Goal: Find specific page/section: Find specific page/section

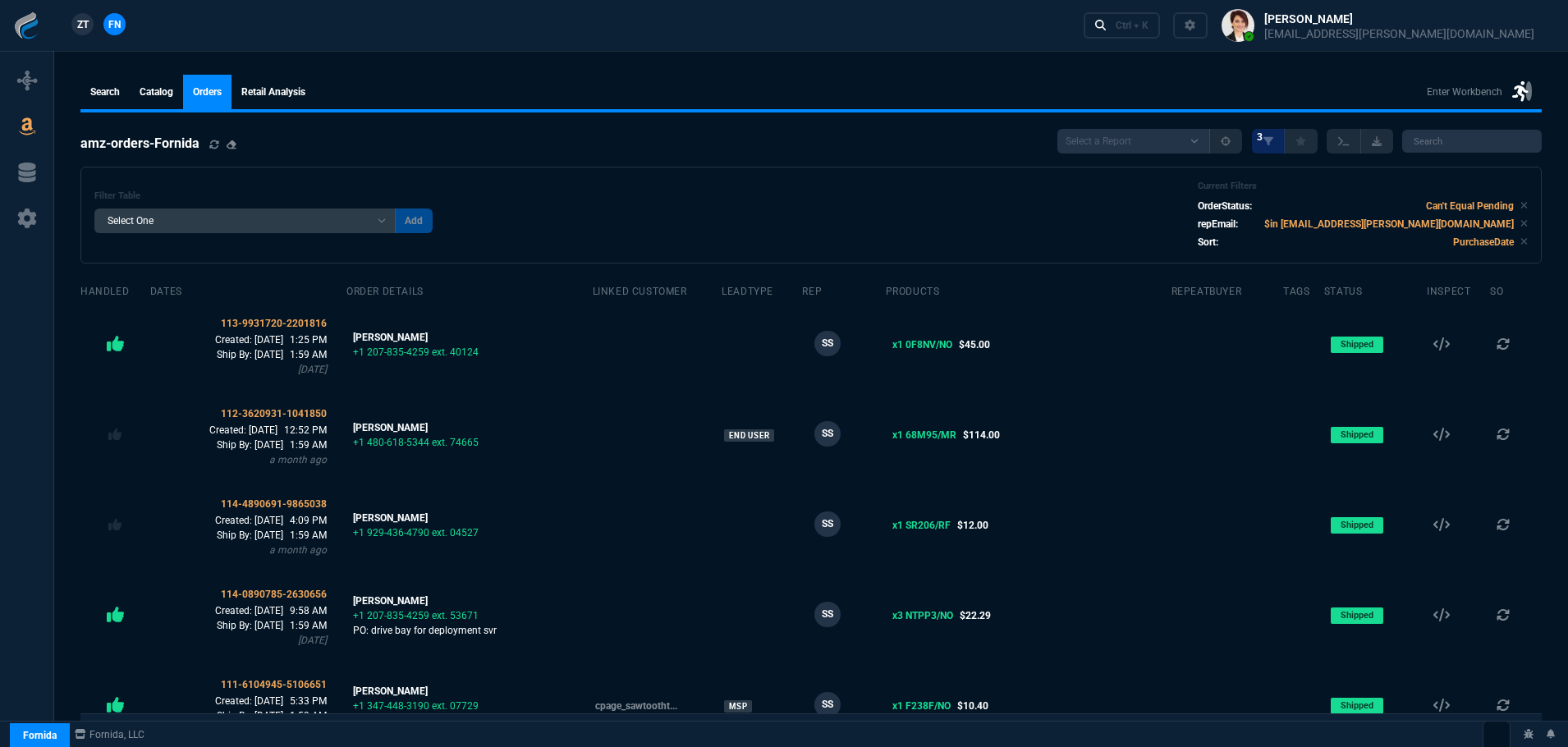
select select
click at [87, 20] on span "ZT" at bounding box center [83, 24] width 12 height 15
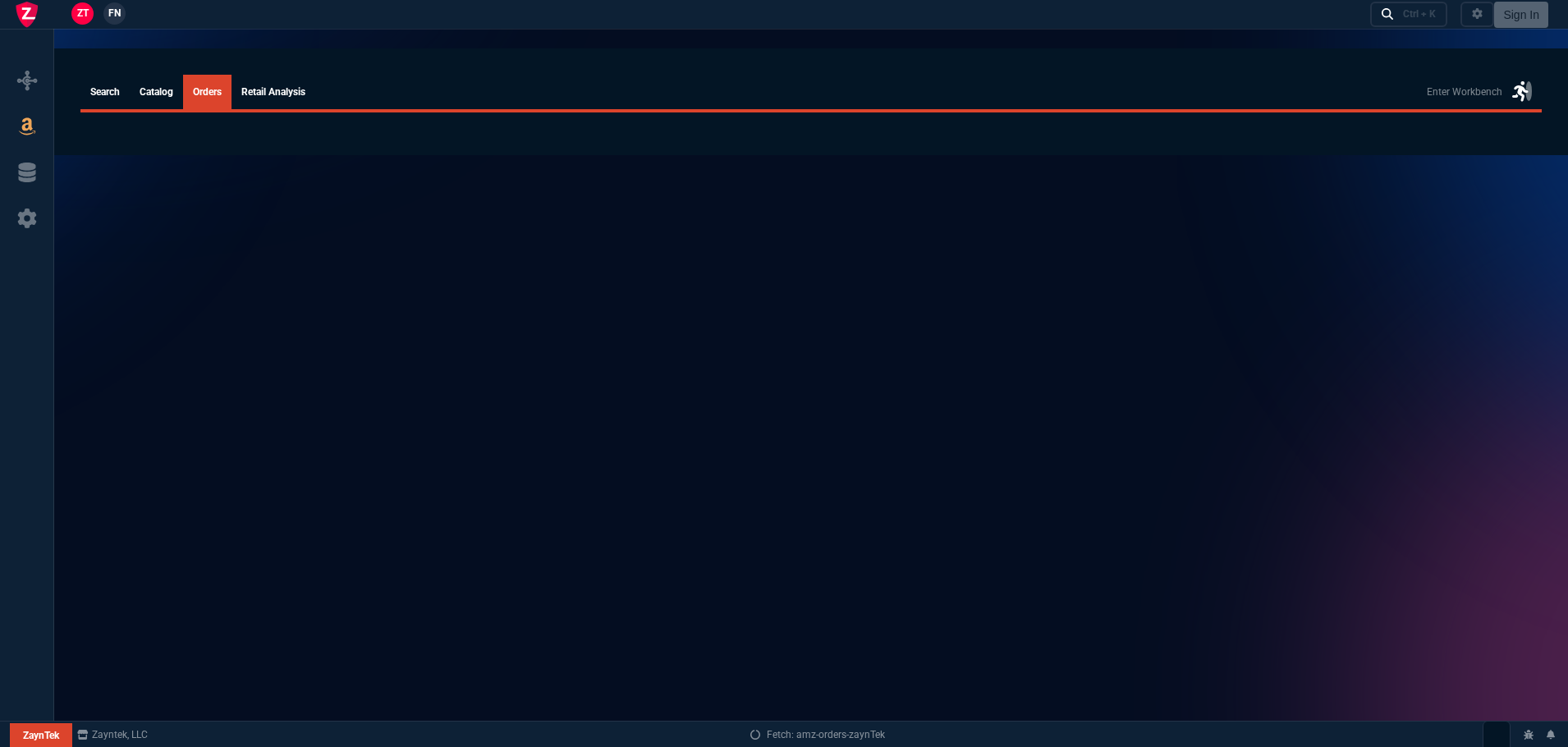
select select
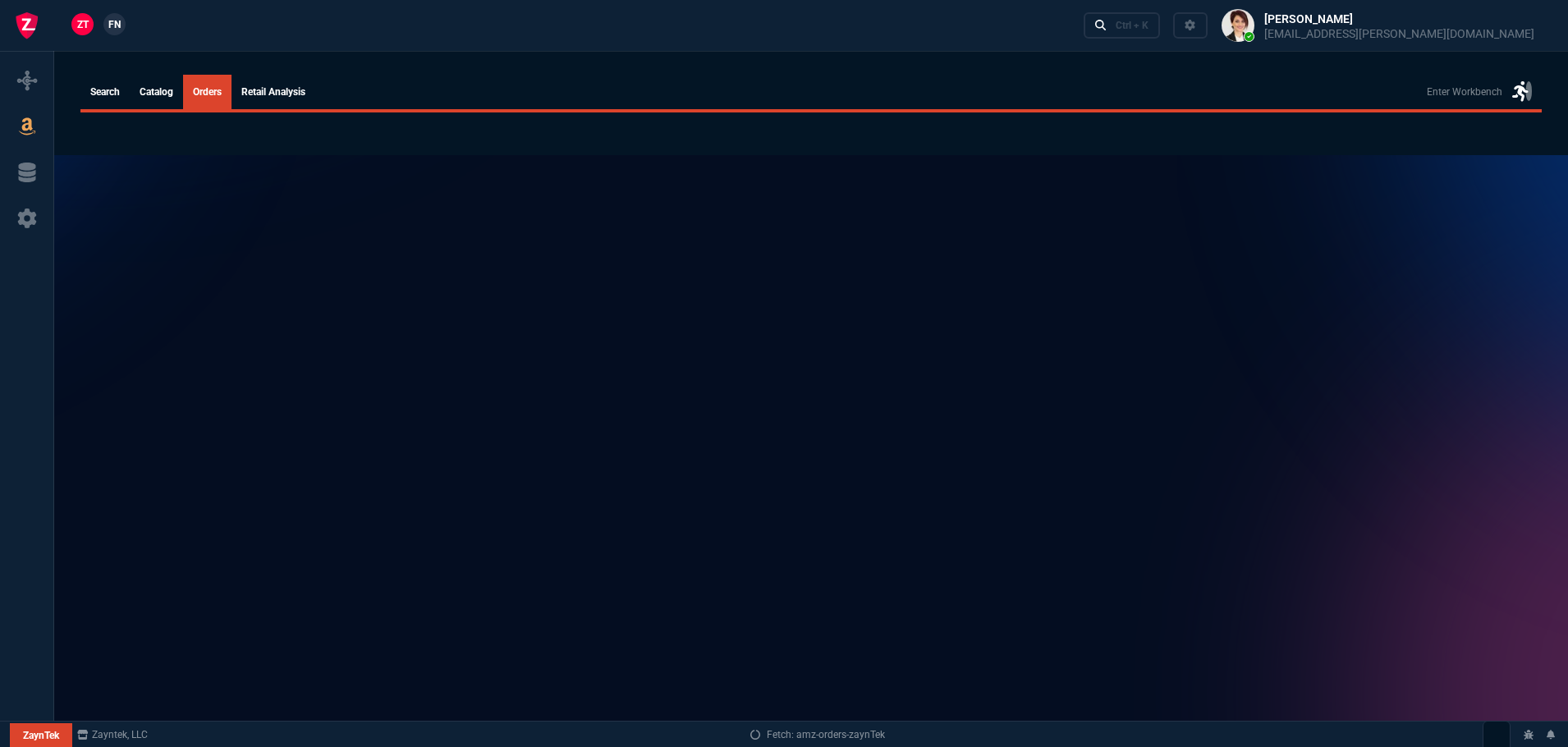
select select
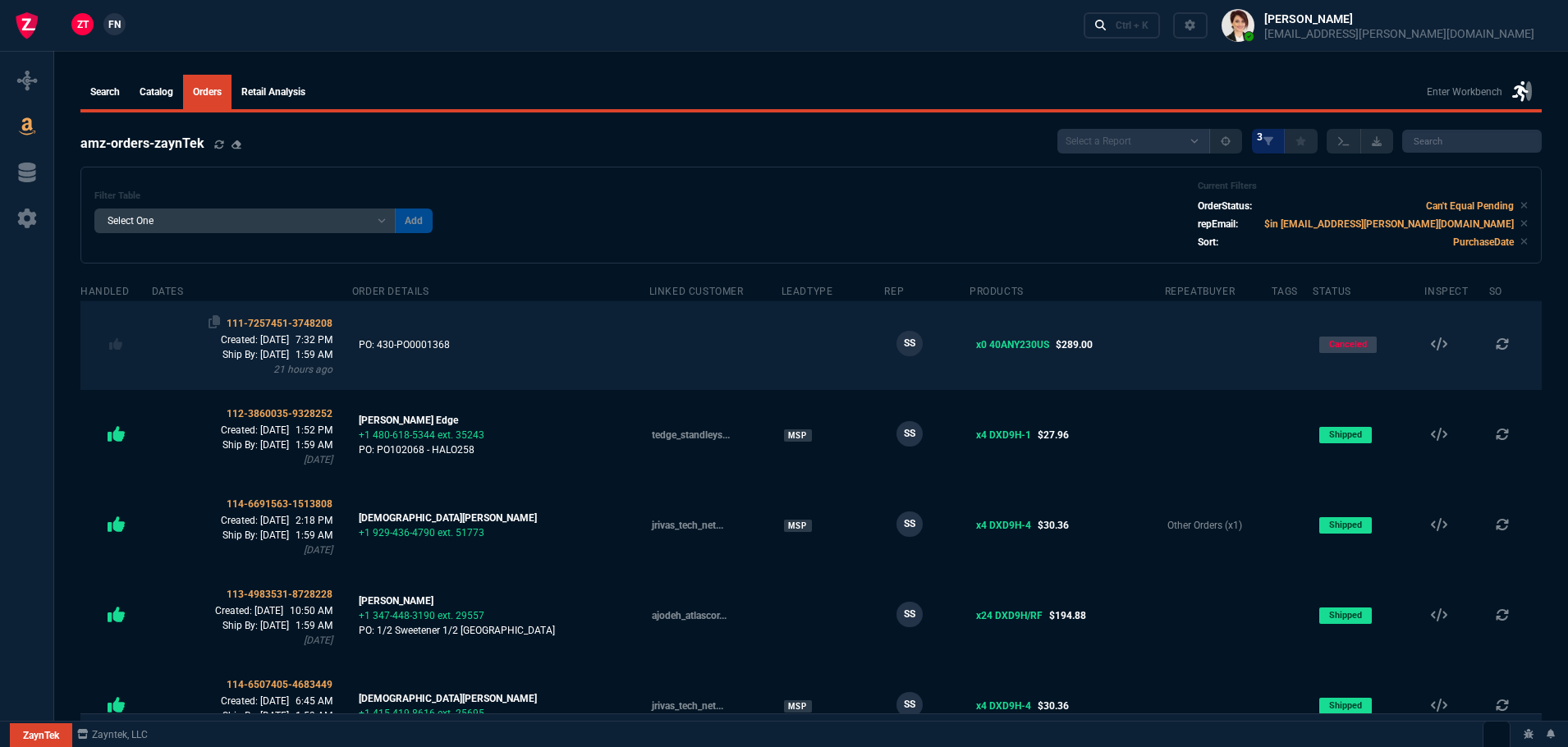
click at [287, 322] on span "111-7257451-3748208" at bounding box center [279, 323] width 105 height 12
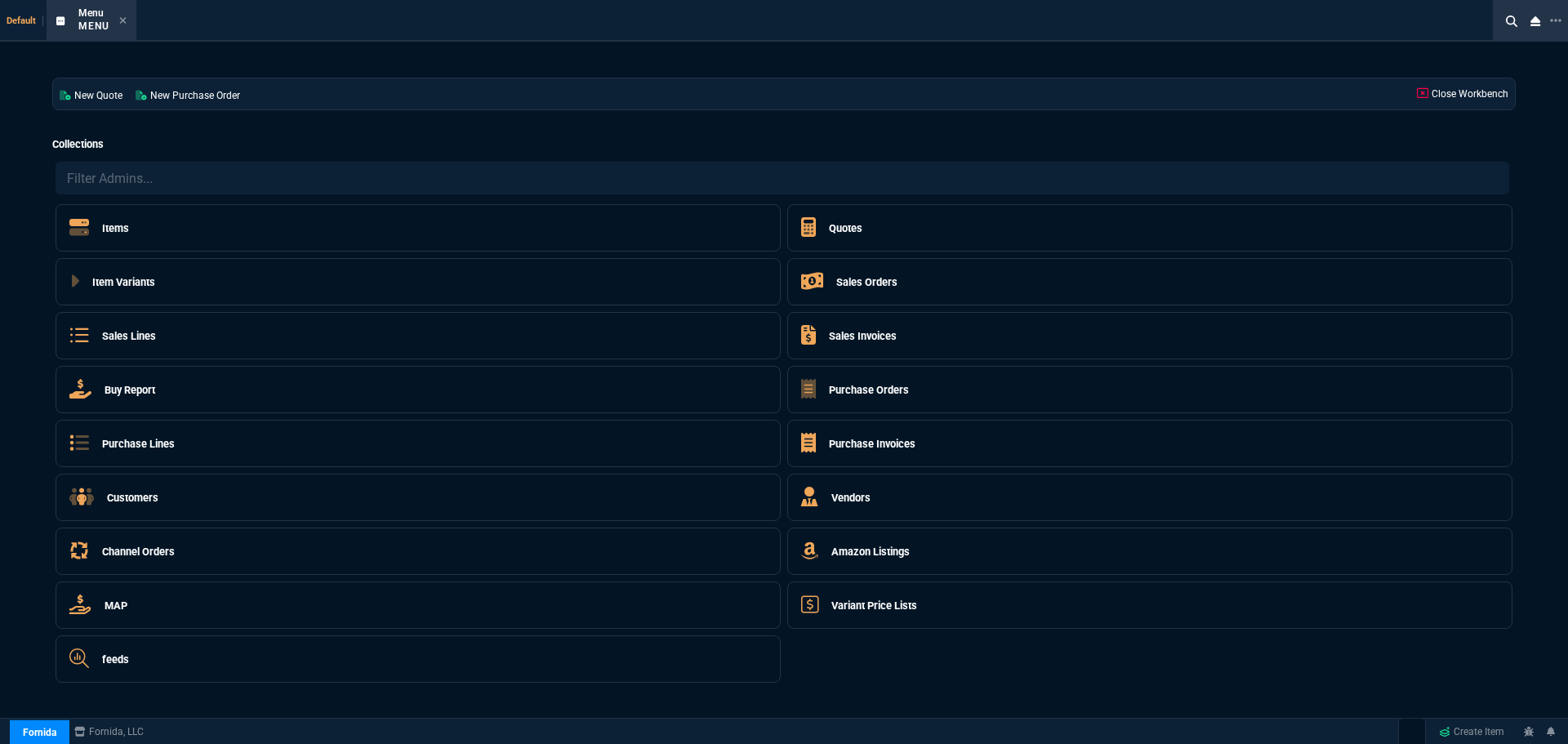
select select "4: SHAD"
click at [864, 279] on h5 "Sales Orders" at bounding box center [866, 283] width 61 height 16
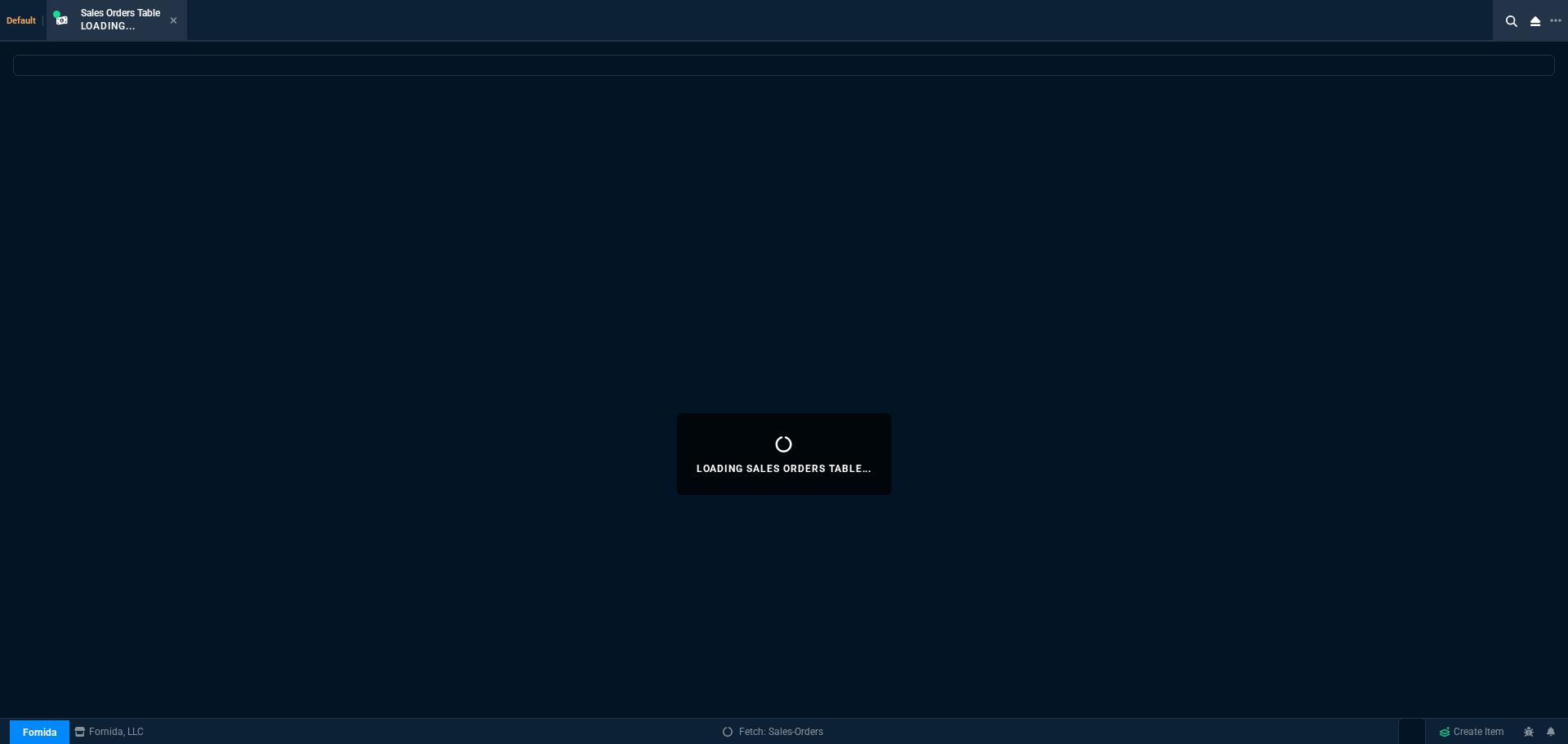
select select
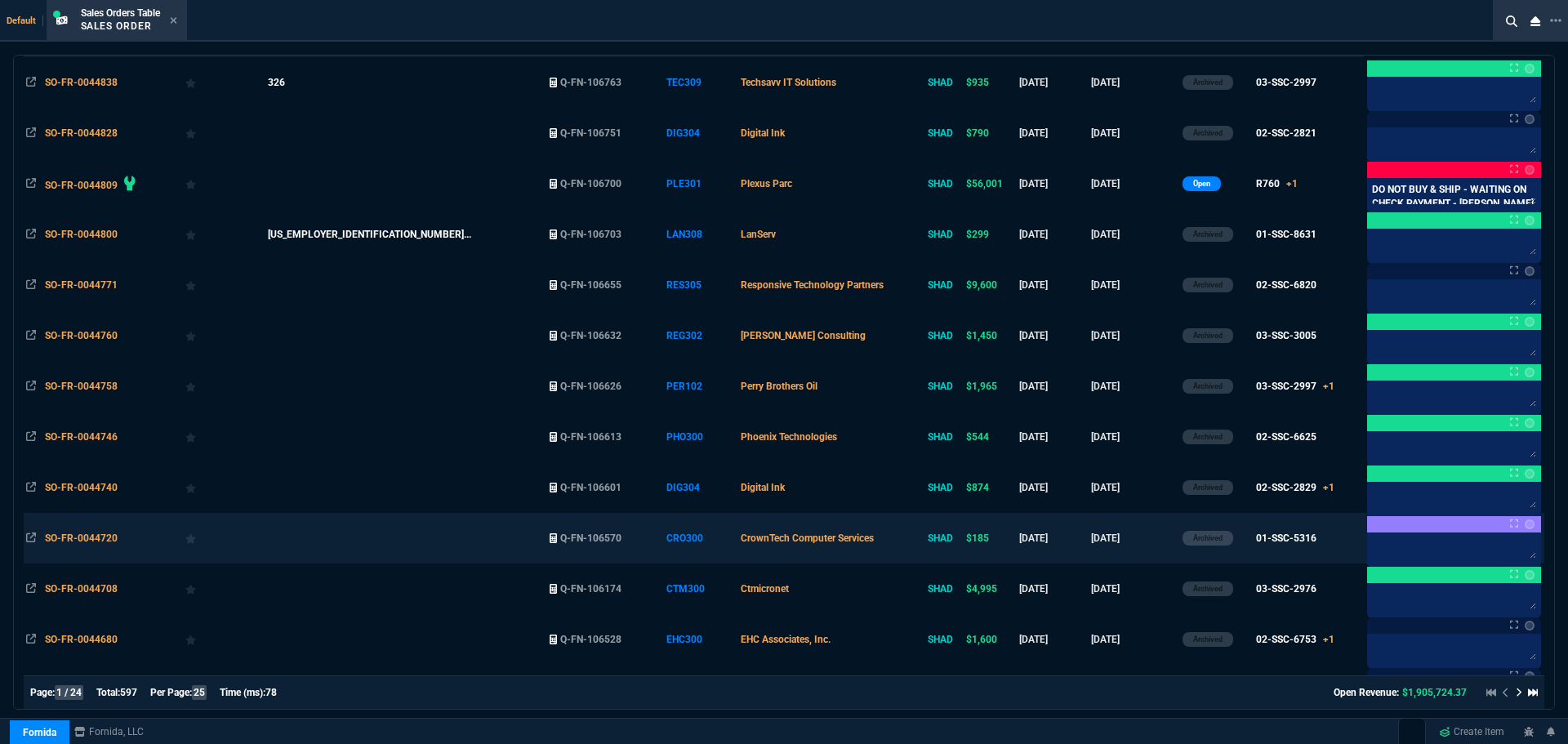
scroll to position [0, 0]
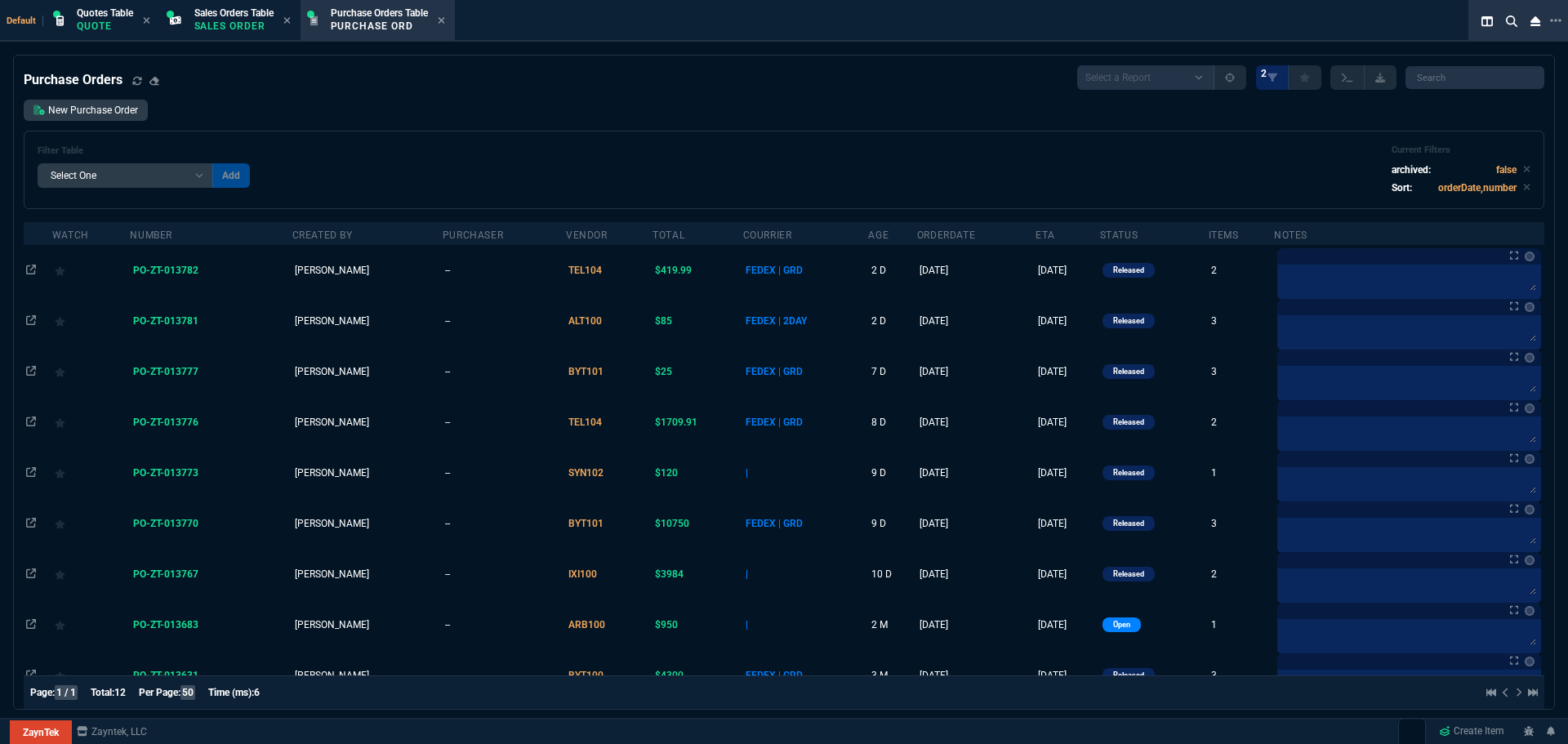
select select "4: SHAD"
select select
click at [239, 18] on div "Sales Orders Table Sales Order" at bounding box center [234, 20] width 80 height 28
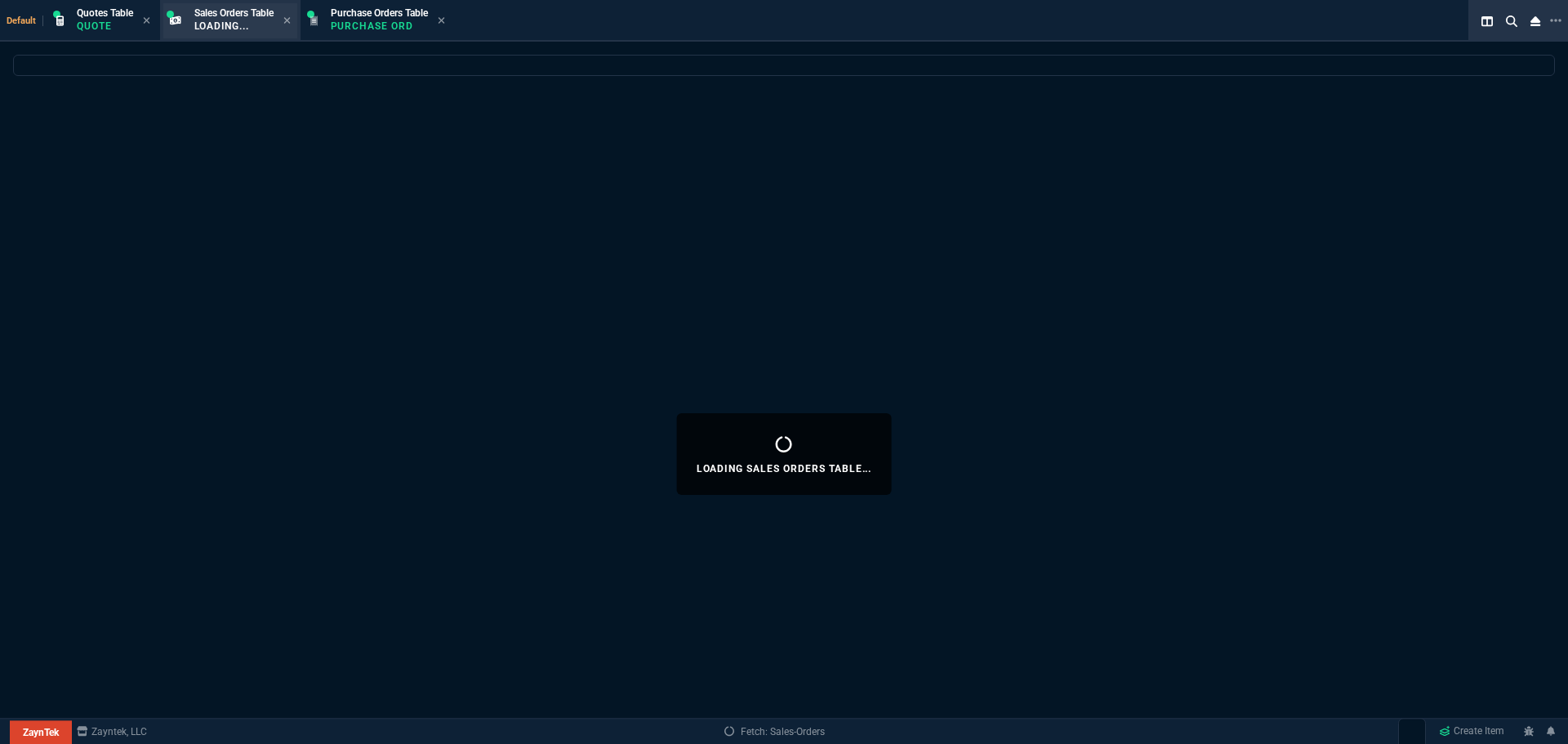
select select
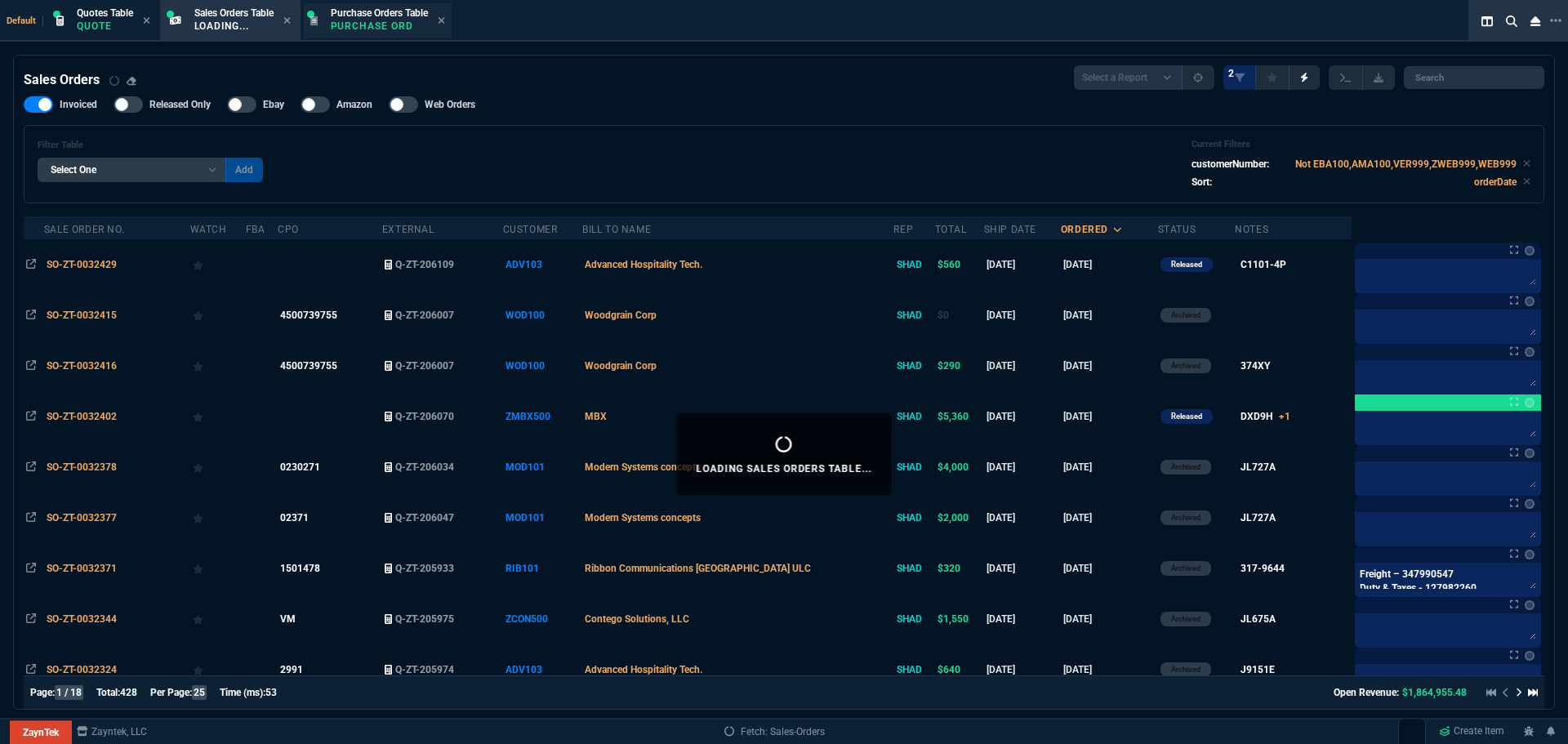
click at [369, 17] on span "Purchase Orders Table" at bounding box center [380, 14] width 97 height 12
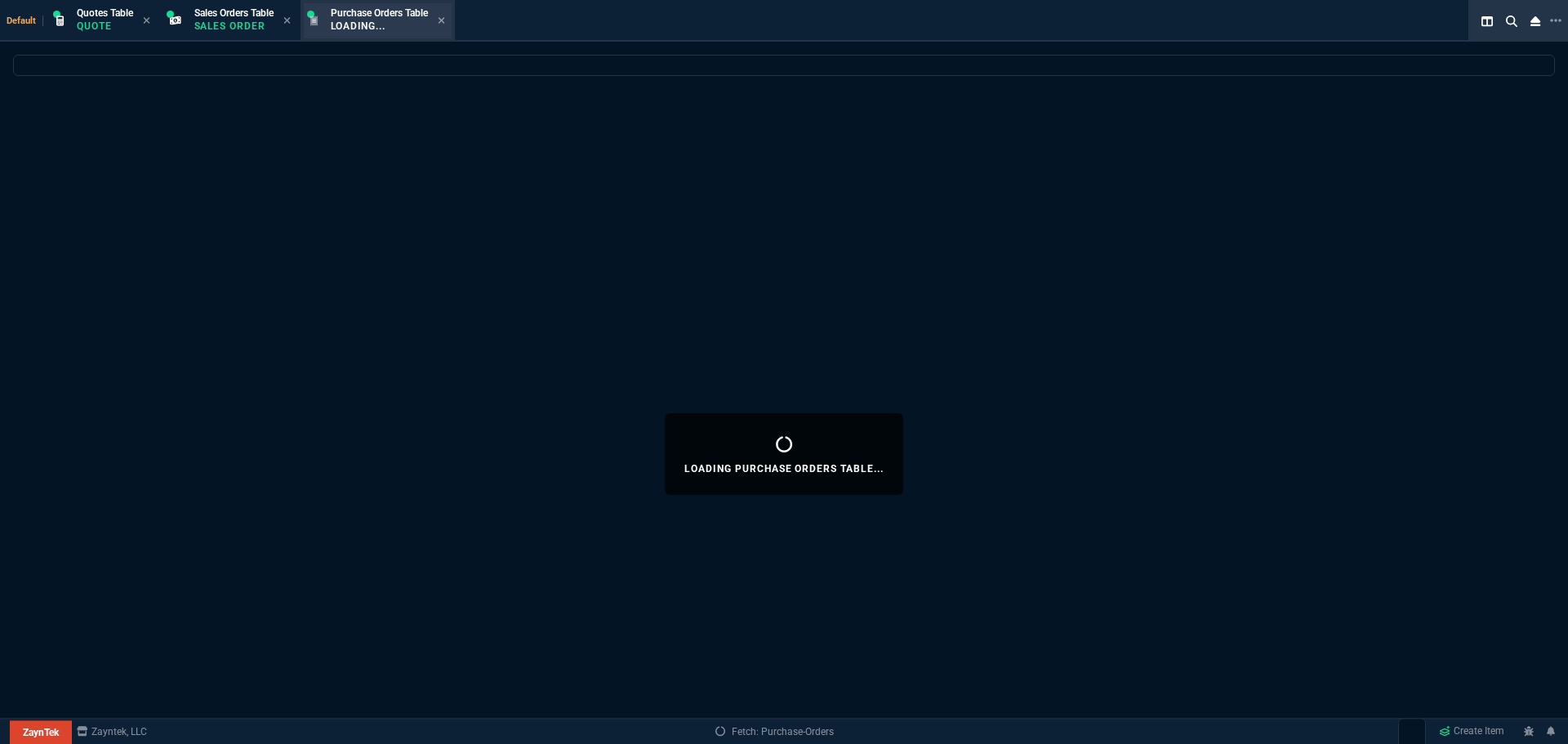
select select
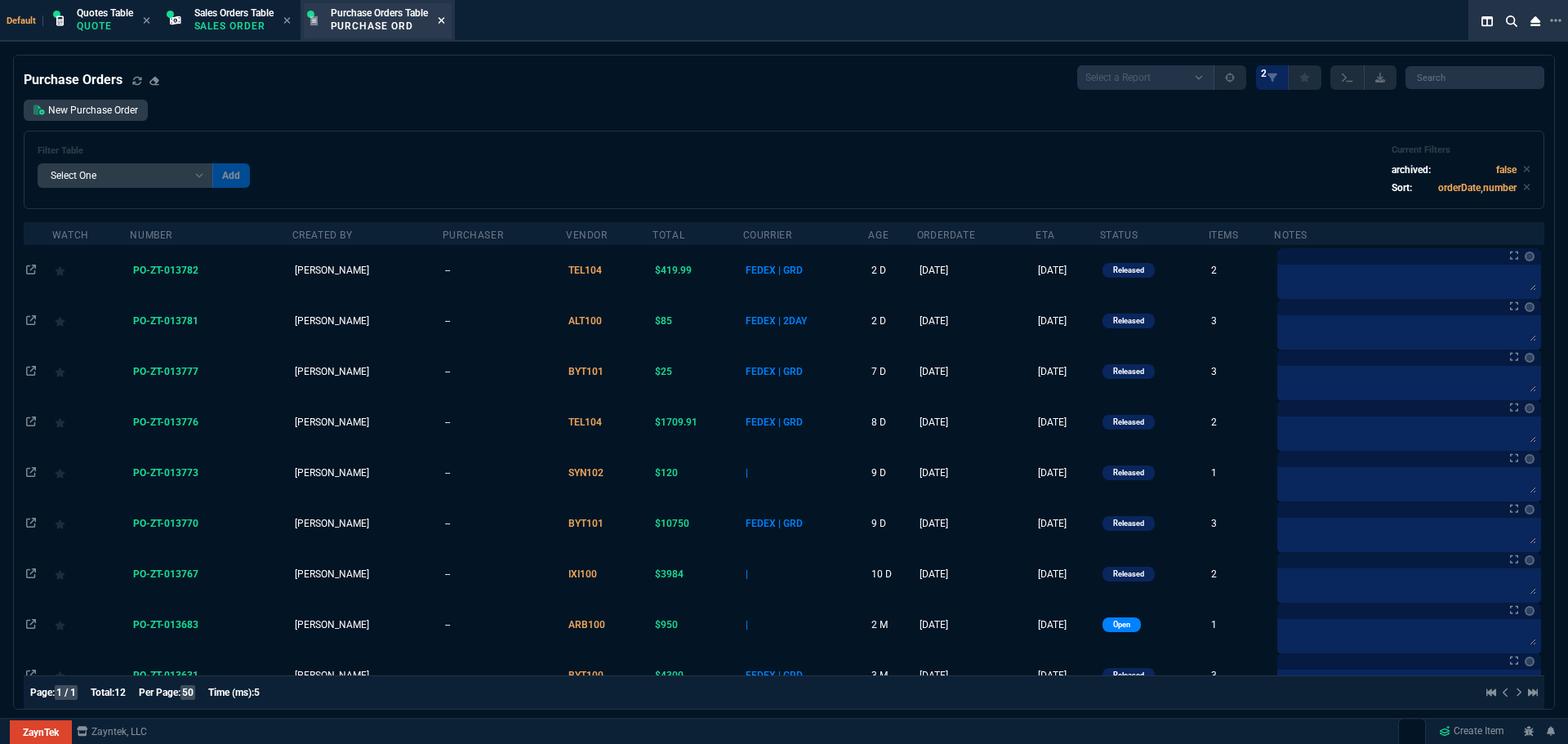
click at [445, 20] on icon at bounding box center [442, 20] width 8 height 10
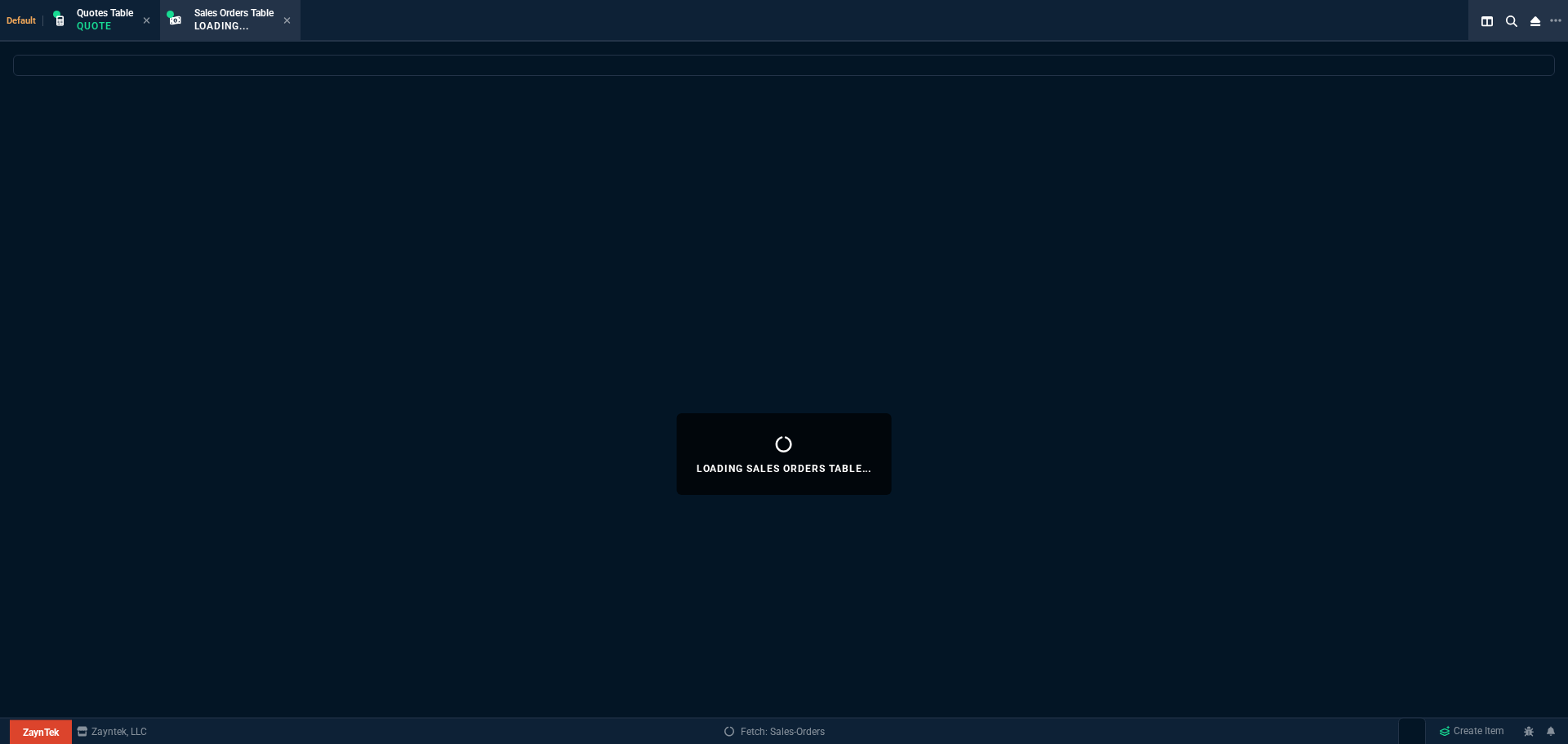
select select
